Goal: Task Accomplishment & Management: Manage account settings

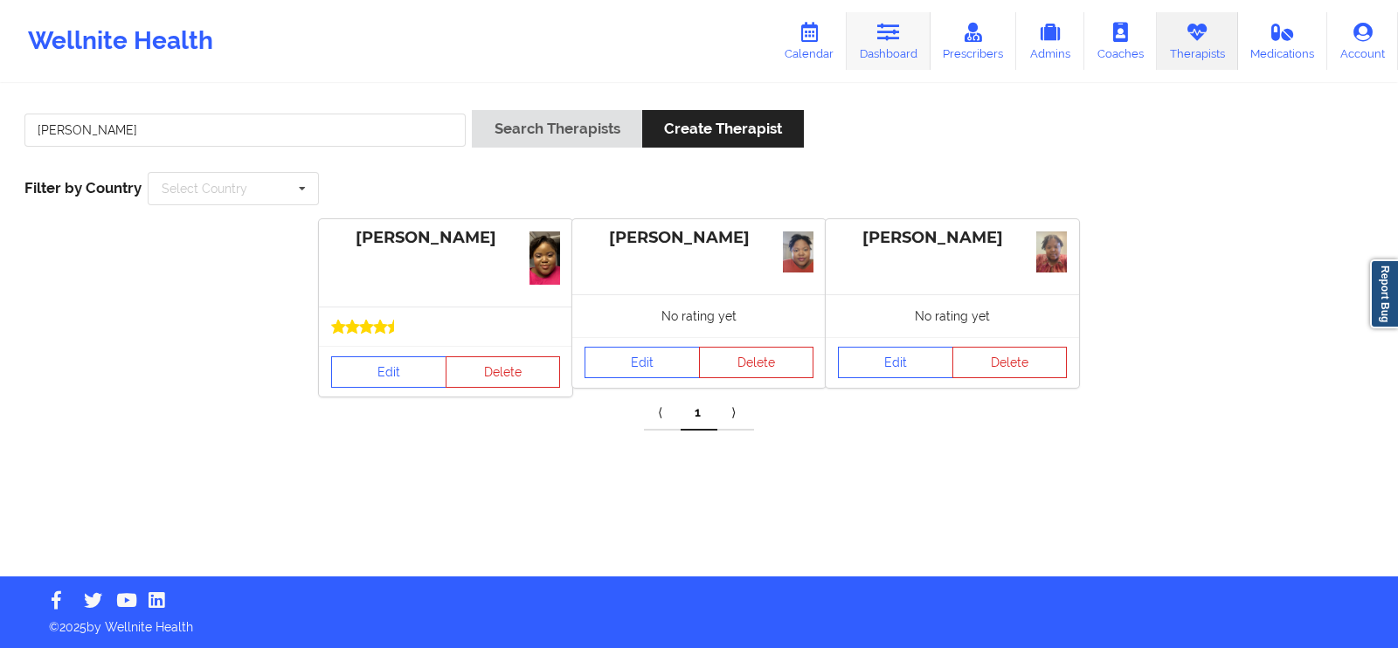
click at [868, 31] on link "Dashboard" at bounding box center [889, 41] width 84 height 58
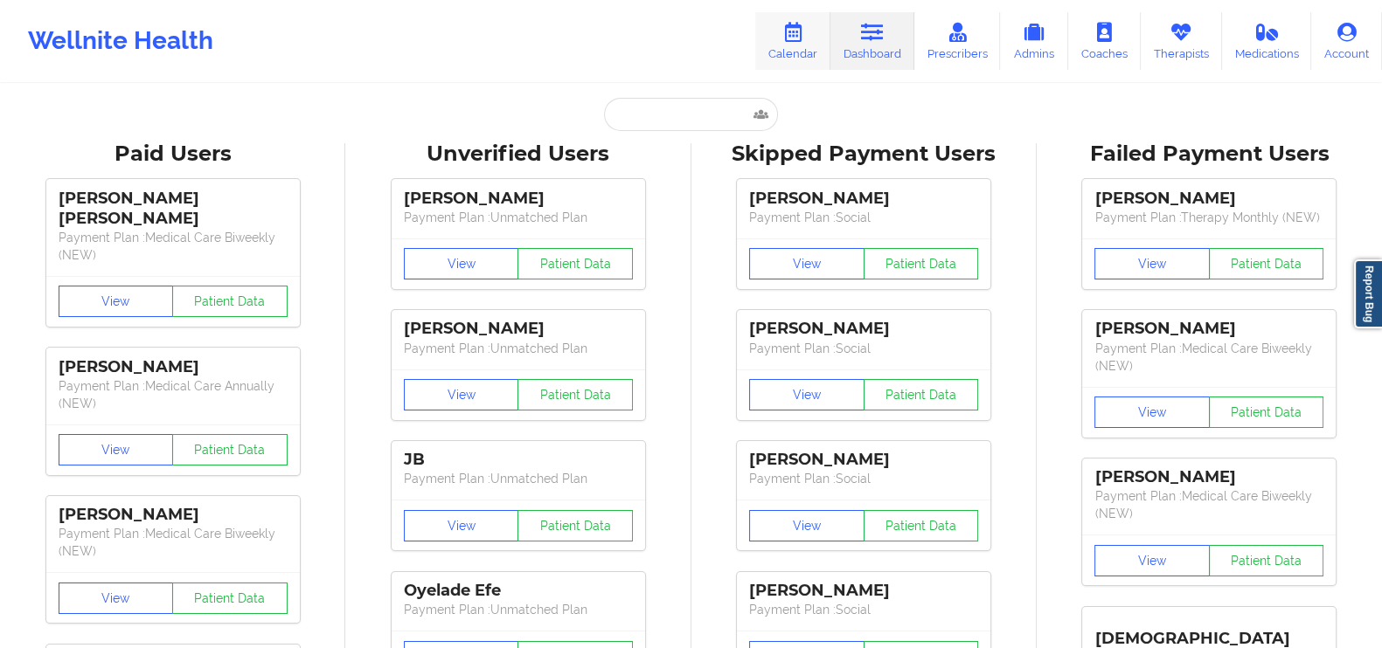
click at [803, 38] on icon at bounding box center [792, 32] width 23 height 19
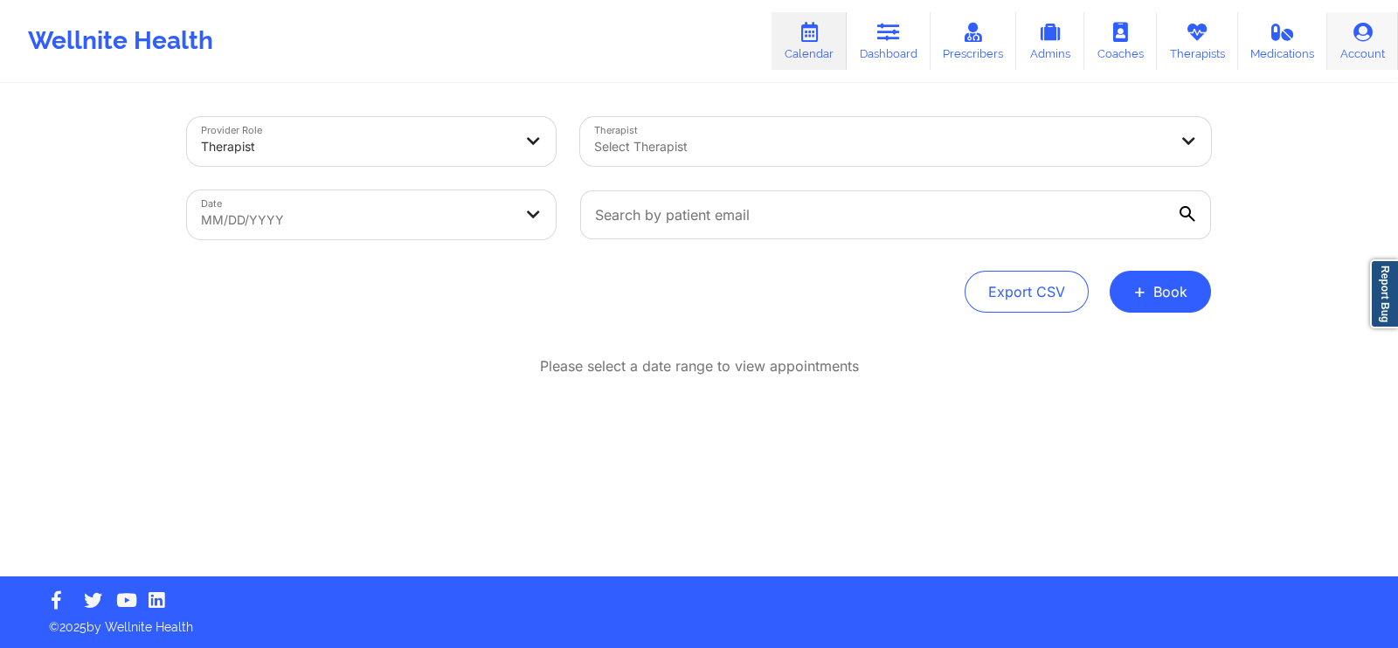
click at [1363, 26] on icon at bounding box center [1363, 32] width 23 height 19
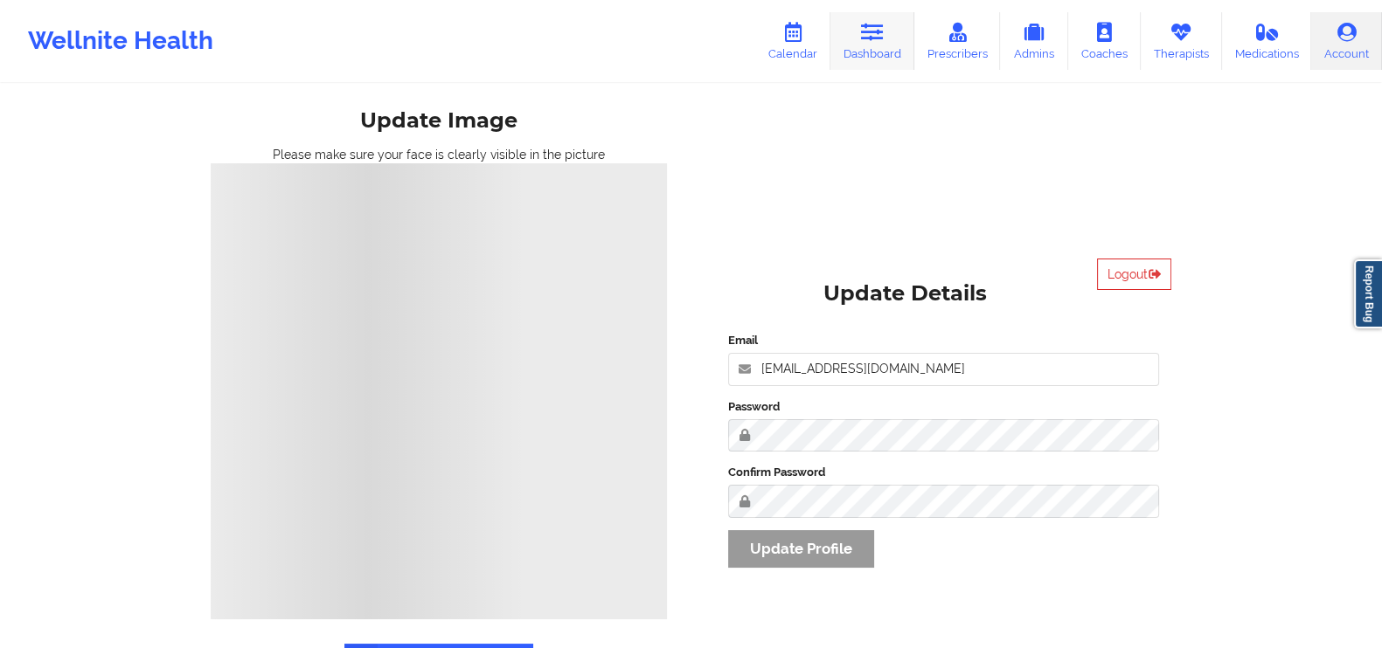
click at [894, 38] on link "Dashboard" at bounding box center [872, 41] width 84 height 58
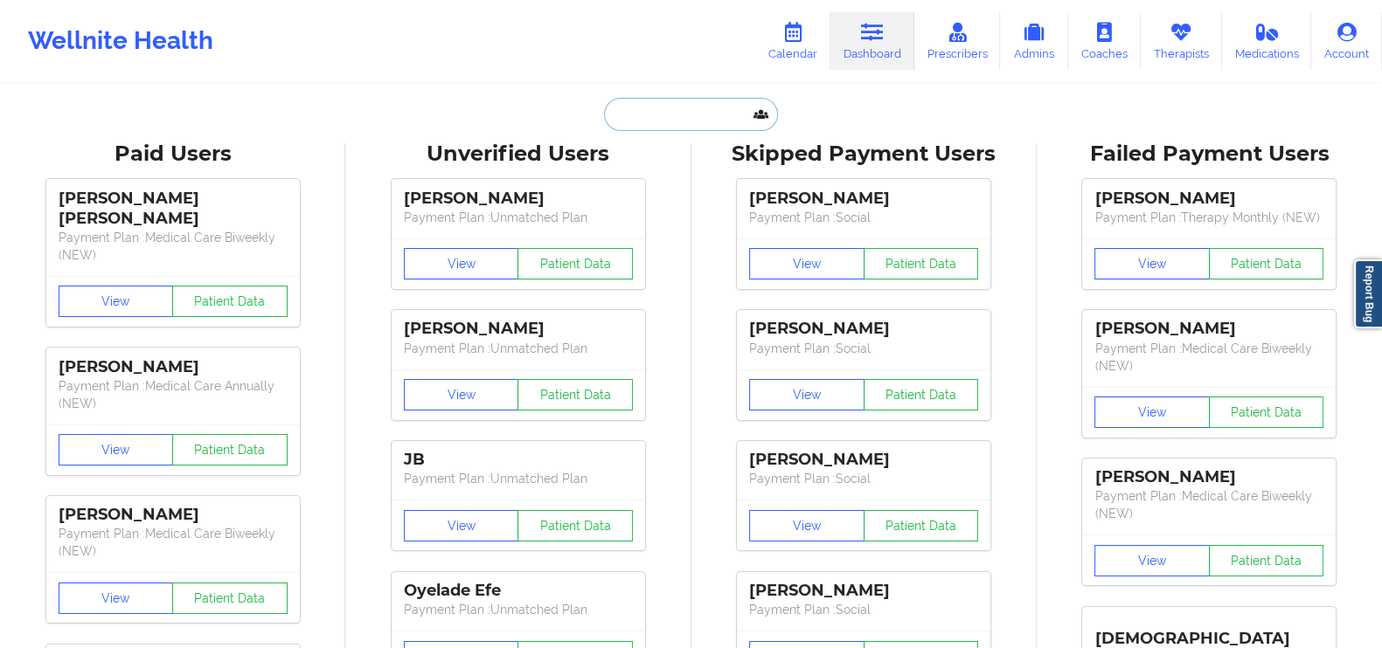
click at [638, 112] on input "text" at bounding box center [690, 114] width 173 height 33
click at [1203, 44] on link "Therapists" at bounding box center [1181, 41] width 81 height 58
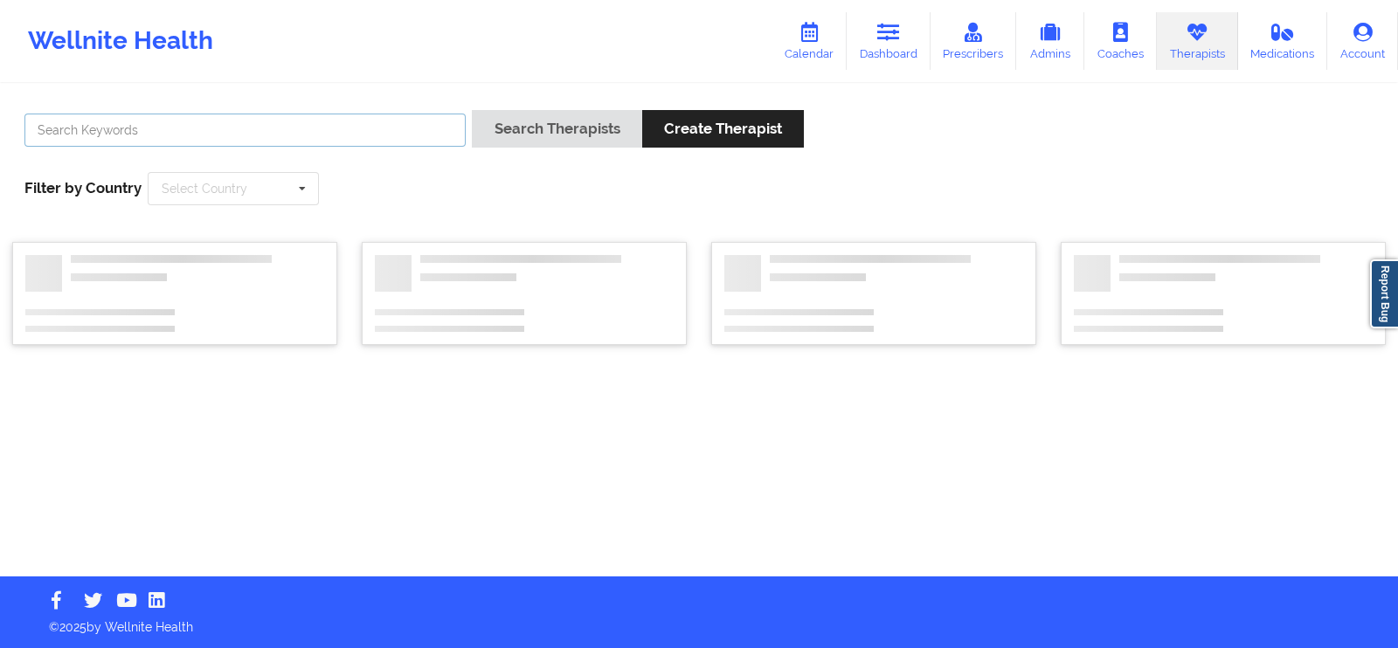
click at [426, 125] on input "text" at bounding box center [244, 130] width 441 height 33
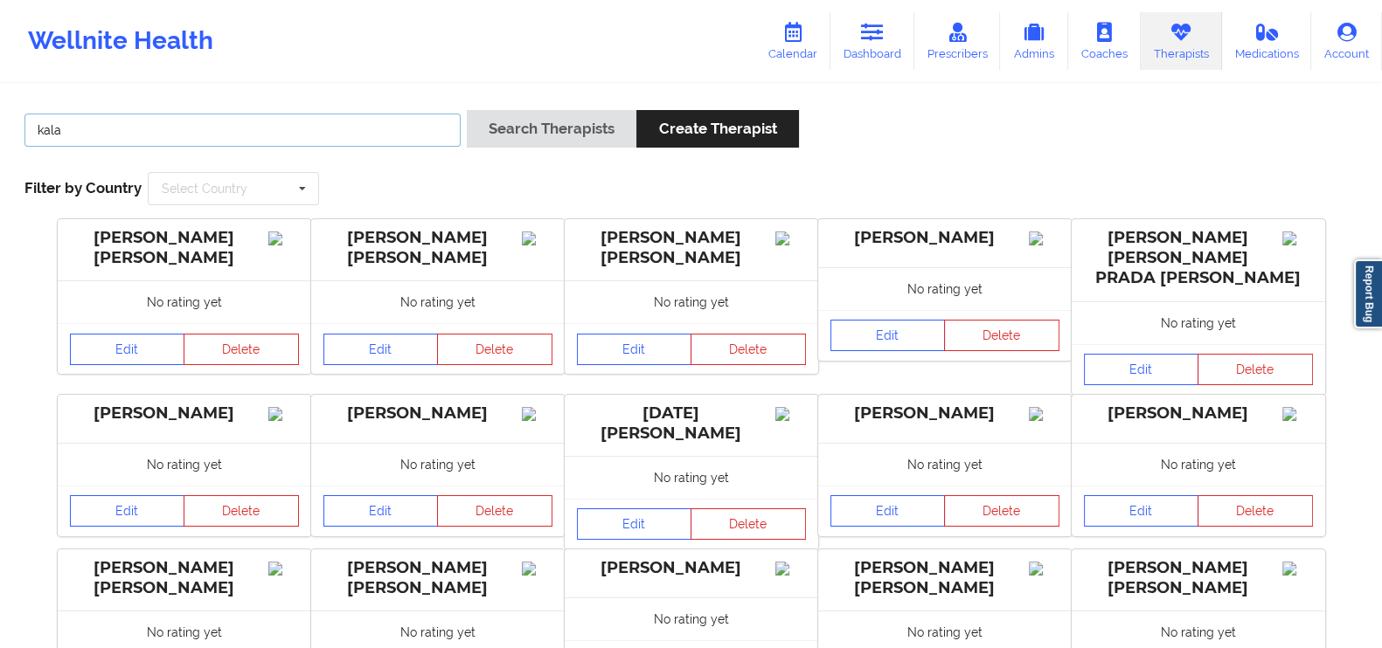
click at [398, 126] on input "kala" at bounding box center [242, 130] width 436 height 33
type input "[PERSON_NAME]"
click at [467, 110] on button "Search Therapists" at bounding box center [552, 129] width 170 height 38
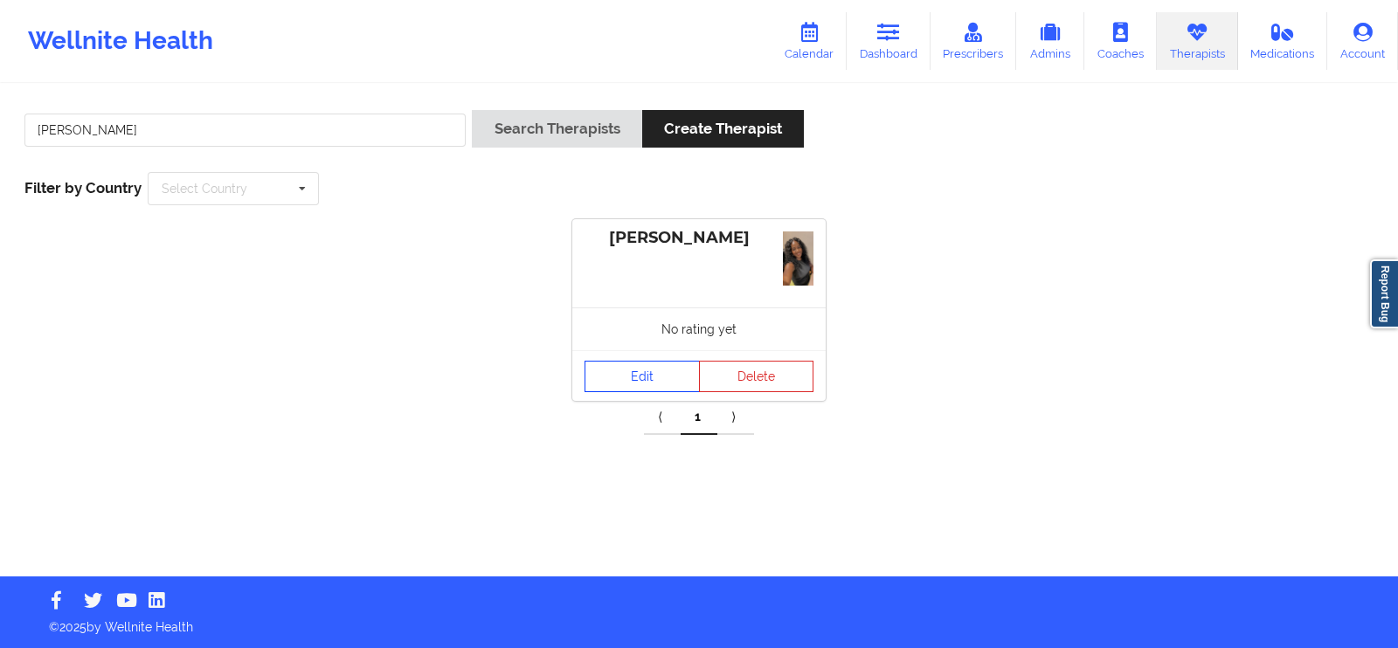
click at [653, 374] on link "Edit" at bounding box center [642, 376] width 115 height 31
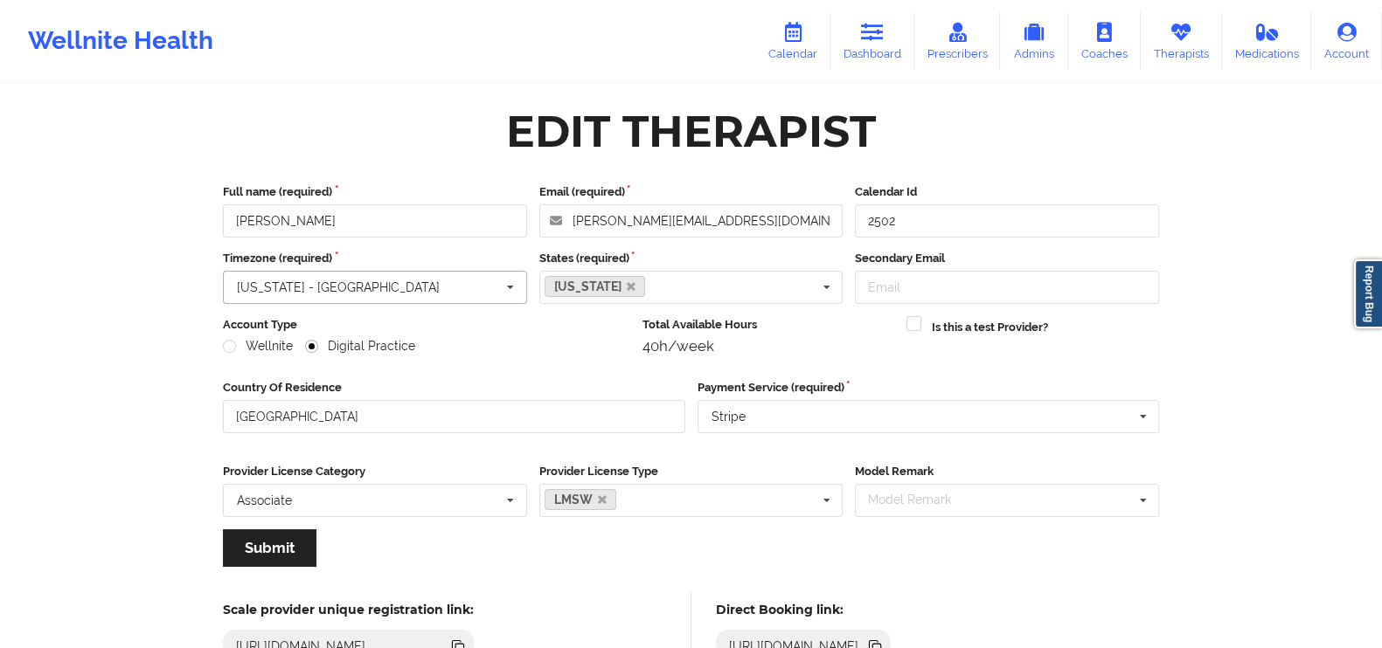
click at [356, 282] on input "text" at bounding box center [376, 287] width 302 height 31
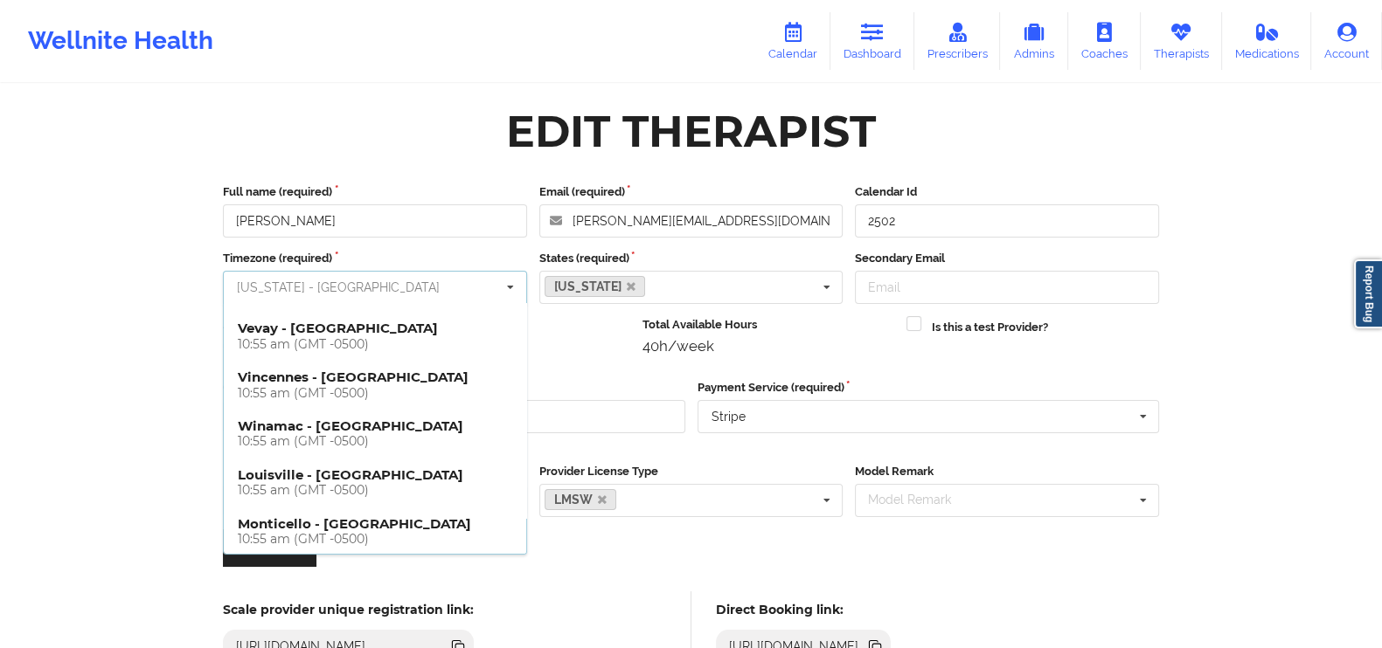
click at [356, 282] on input "text" at bounding box center [376, 287] width 302 height 31
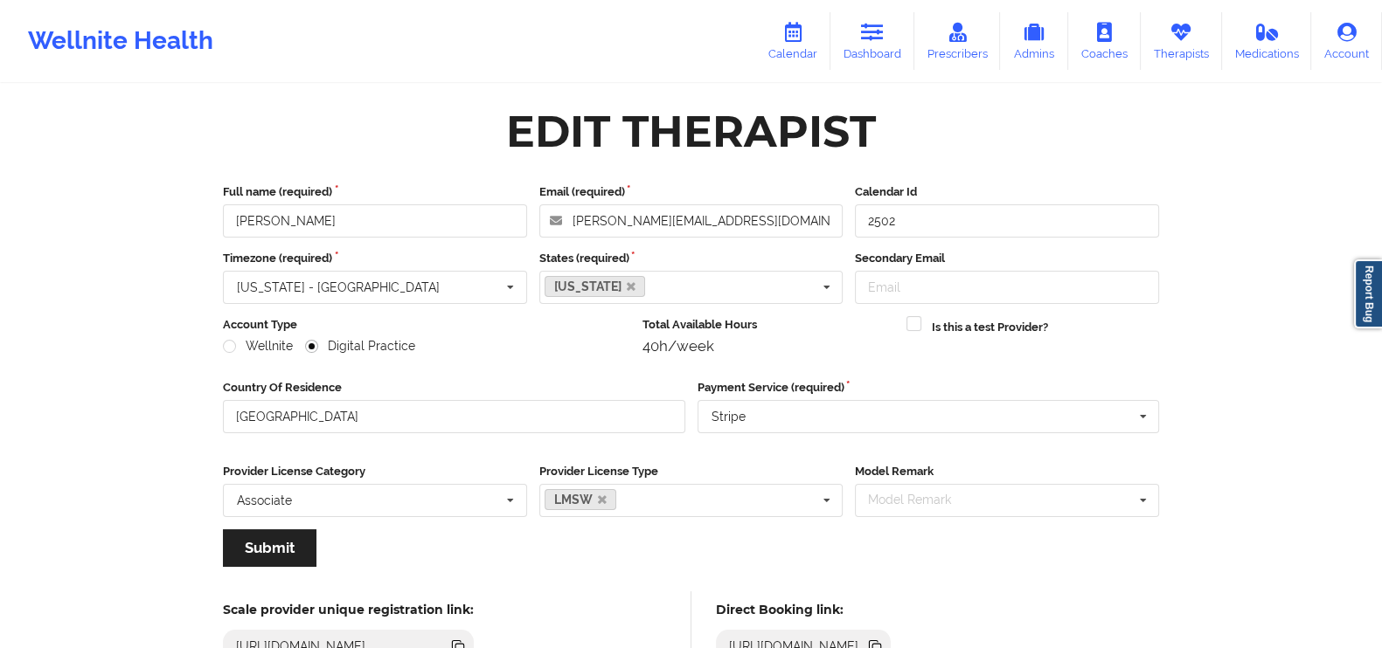
click at [388, 171] on div "Full name (required) [PERSON_NAME] Email (required) [PERSON_NAME][EMAIL_ADDRESS…" at bounding box center [691, 381] width 960 height 420
